Goal: Information Seeking & Learning: Find specific fact

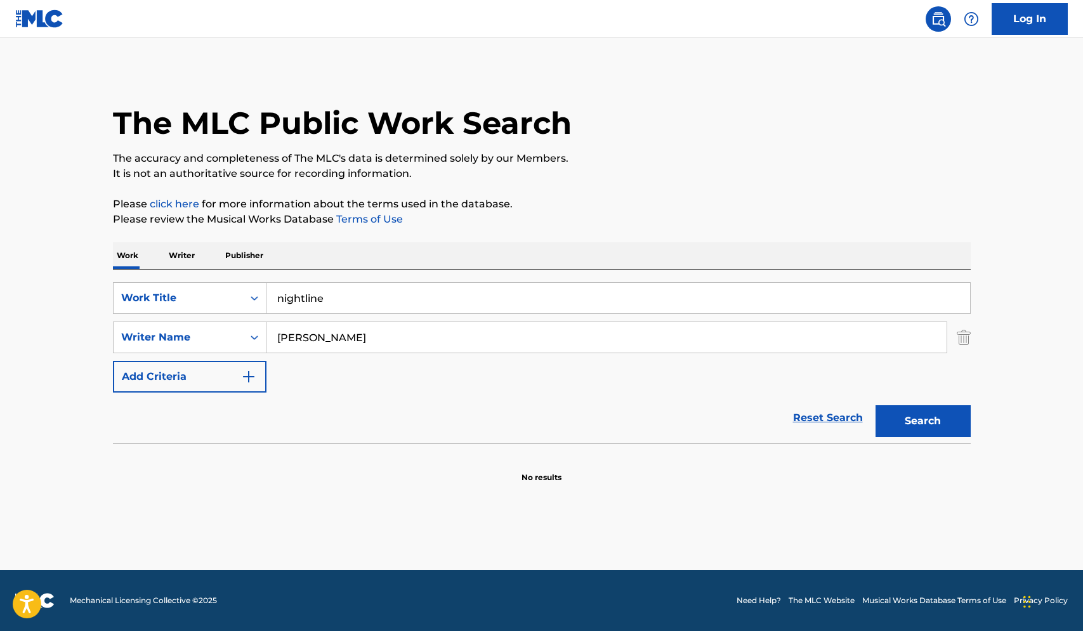
type input "[PERSON_NAME]"
click at [876, 406] on button "Search" at bounding box center [923, 422] width 95 height 32
click at [943, 425] on button "Search" at bounding box center [923, 422] width 95 height 32
click at [466, 386] on div "SearchWithCriteria12246a5d-acdb-4d53-83ad-3251c1362fa8 Work Title nightline Sea…" at bounding box center [542, 337] width 858 height 110
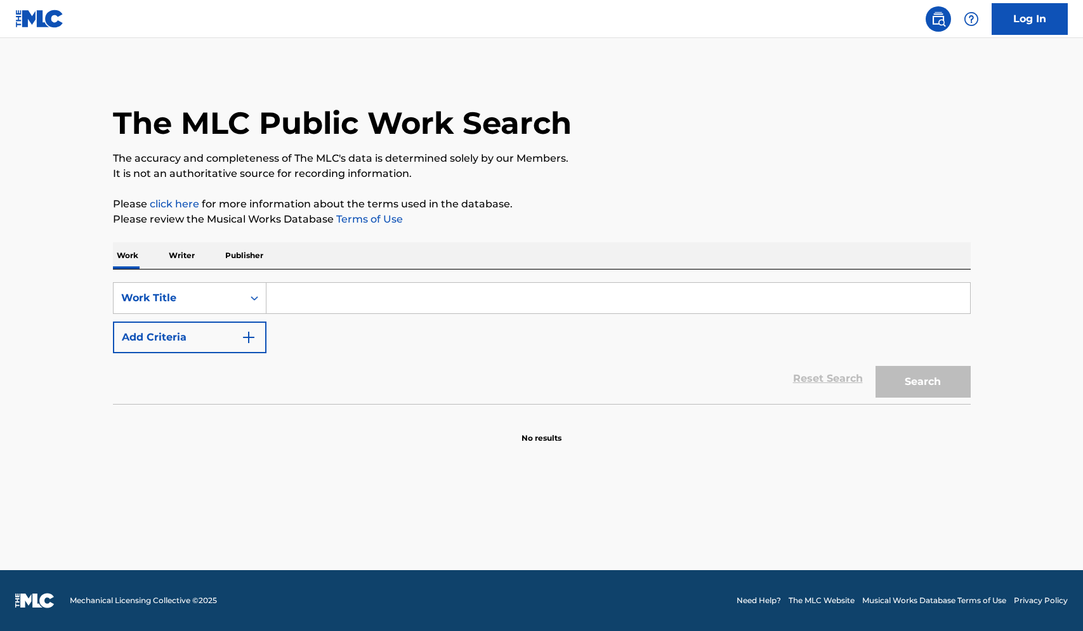
click at [371, 303] on input "Search Form" at bounding box center [619, 298] width 704 height 30
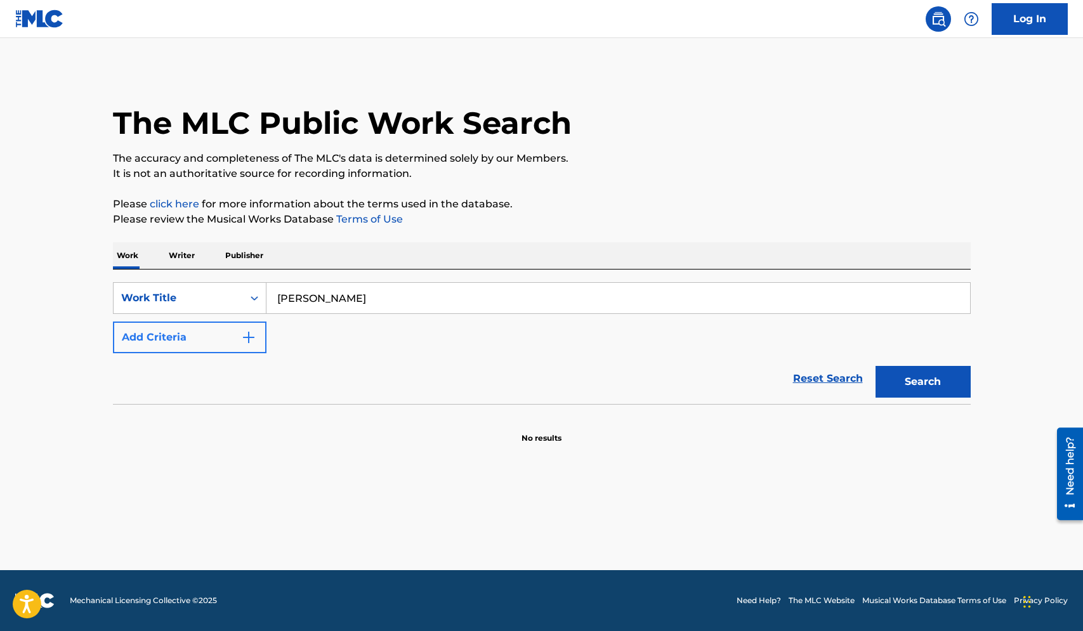
type input "tom dooley"
click at [237, 347] on button "Add Criteria" at bounding box center [190, 338] width 154 height 32
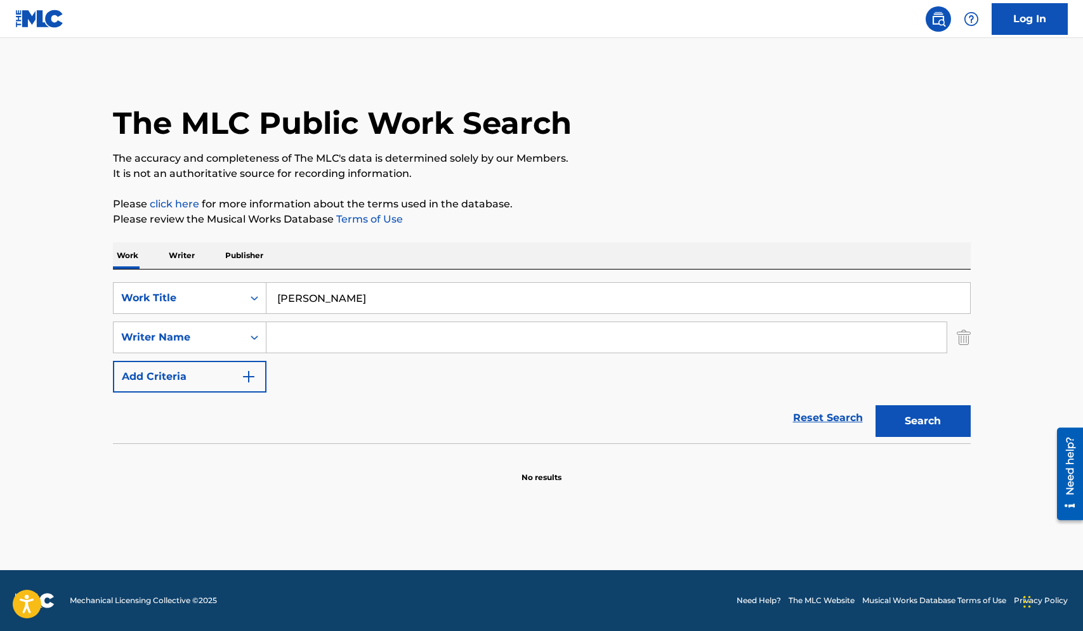
click at [349, 324] on input "Search Form" at bounding box center [607, 337] width 680 height 30
type input "gould"
click at [876, 406] on button "Search" at bounding box center [923, 422] width 95 height 32
